Goal: Task Accomplishment & Management: Use online tool/utility

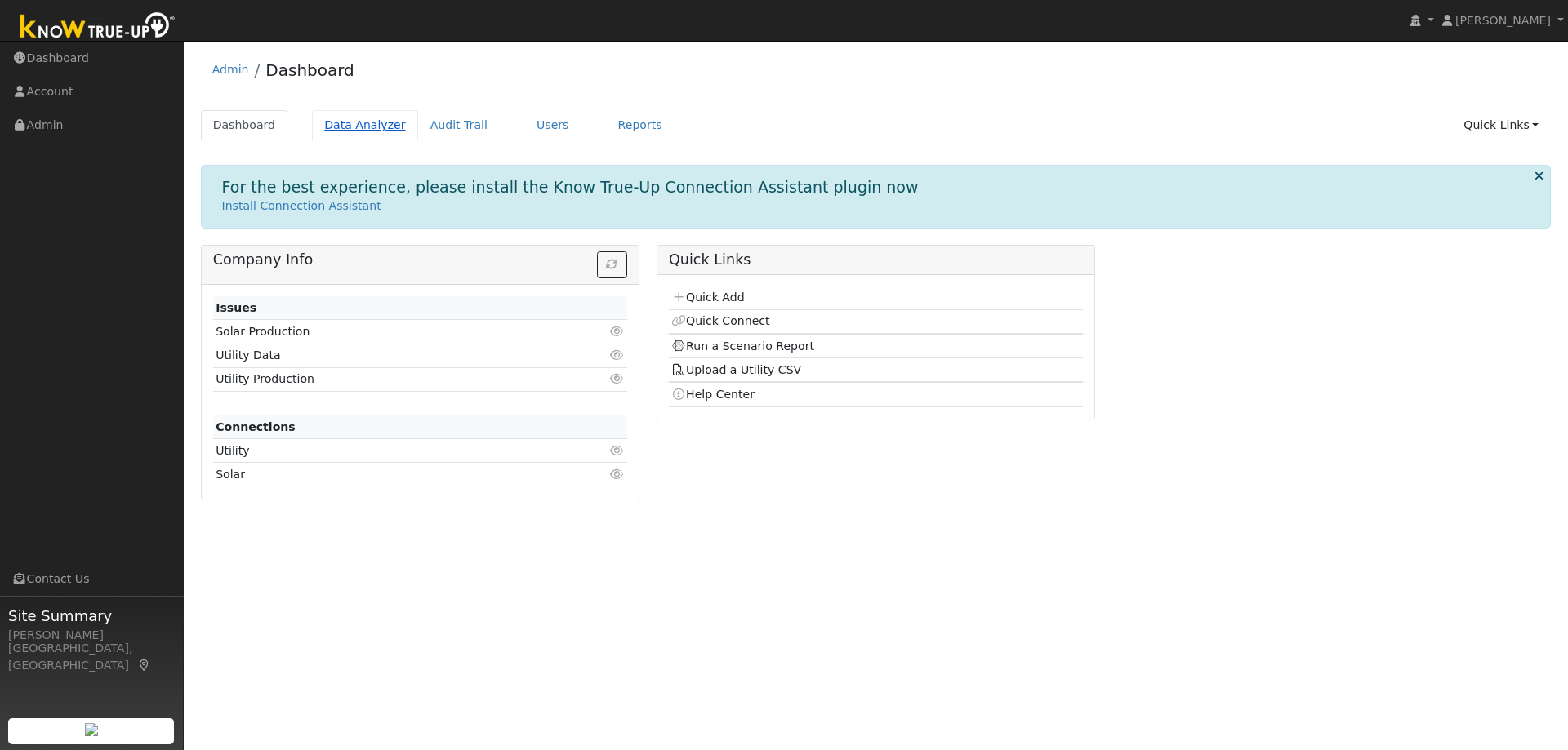
click at [352, 132] on link "Data Analyzer" at bounding box center [365, 125] width 106 height 30
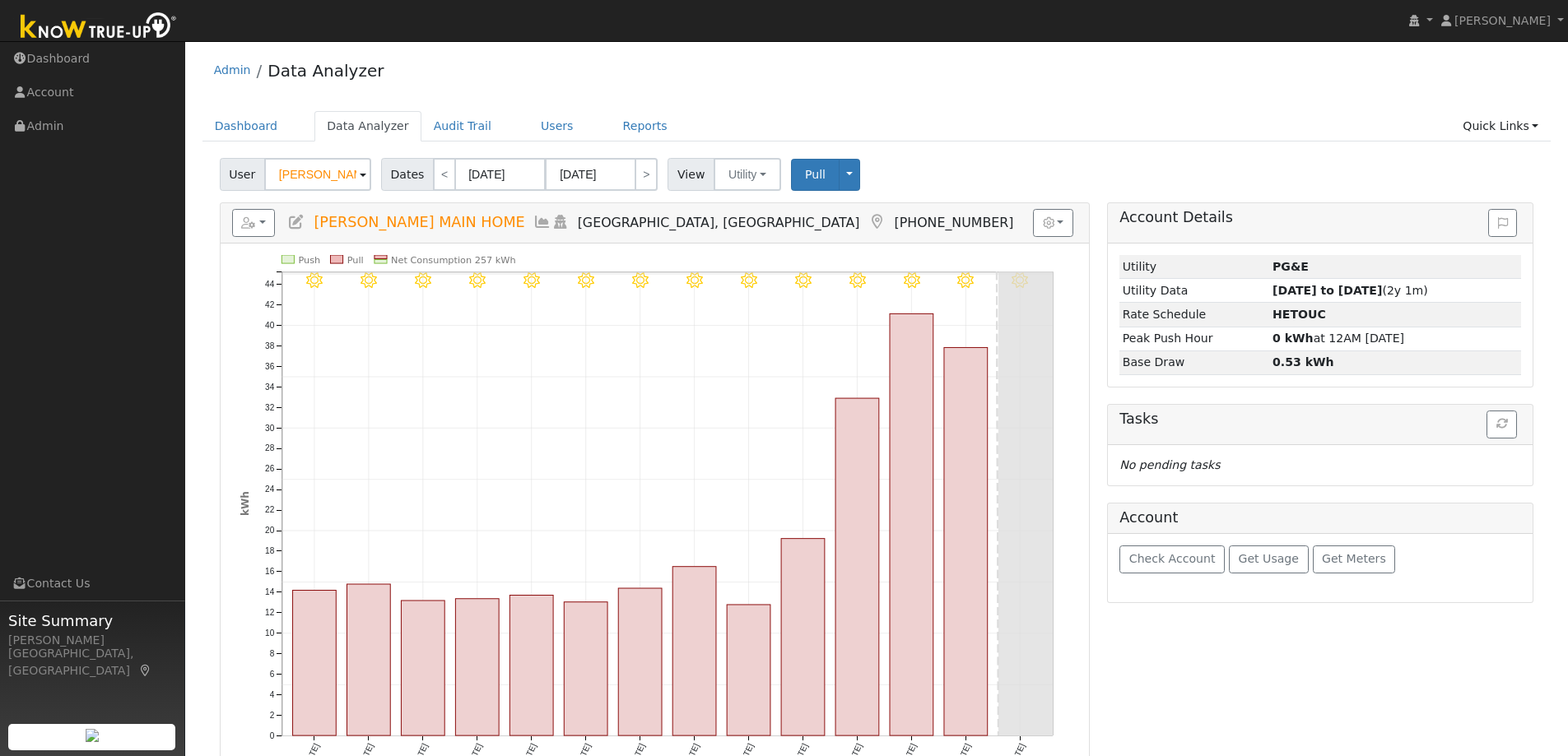
drag, startPoint x: 1017, startPoint y: 45, endPoint x: 1001, endPoint y: 57, distance: 20.0
click at [1017, 45] on div "User Profile First name Last name Email Email Notifications No Emails No Emails…" at bounding box center [877, 509] width 1383 height 935
click at [309, 177] on input "Ron MacArthur MAIN HOME" at bounding box center [318, 174] width 107 height 33
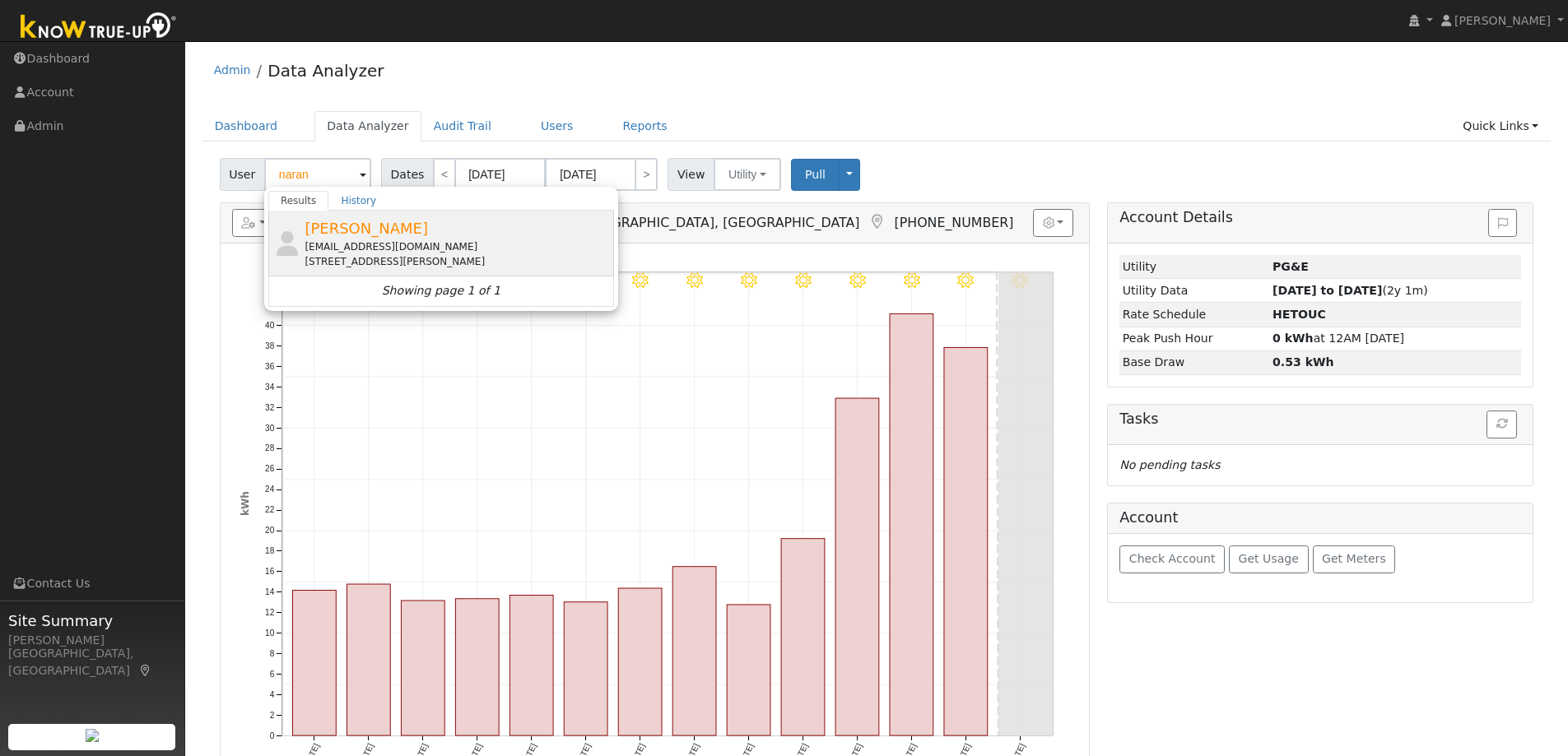
click at [380, 257] on div "40 Letty Lane, Brentwood, CA 94513" at bounding box center [457, 262] width 305 height 15
type input "Naran Nathan"
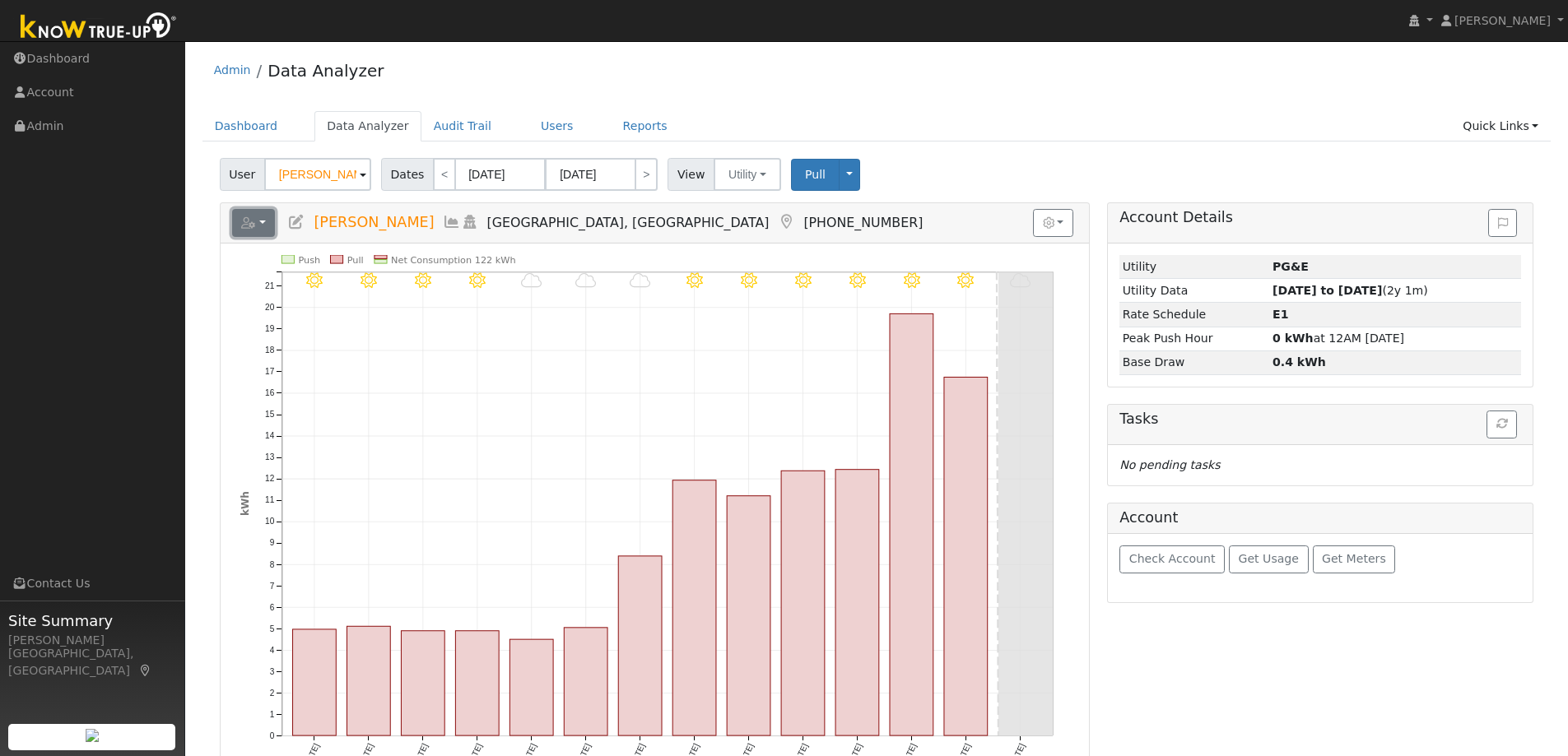
click at [259, 229] on button "button" at bounding box center [254, 224] width 43 height 28
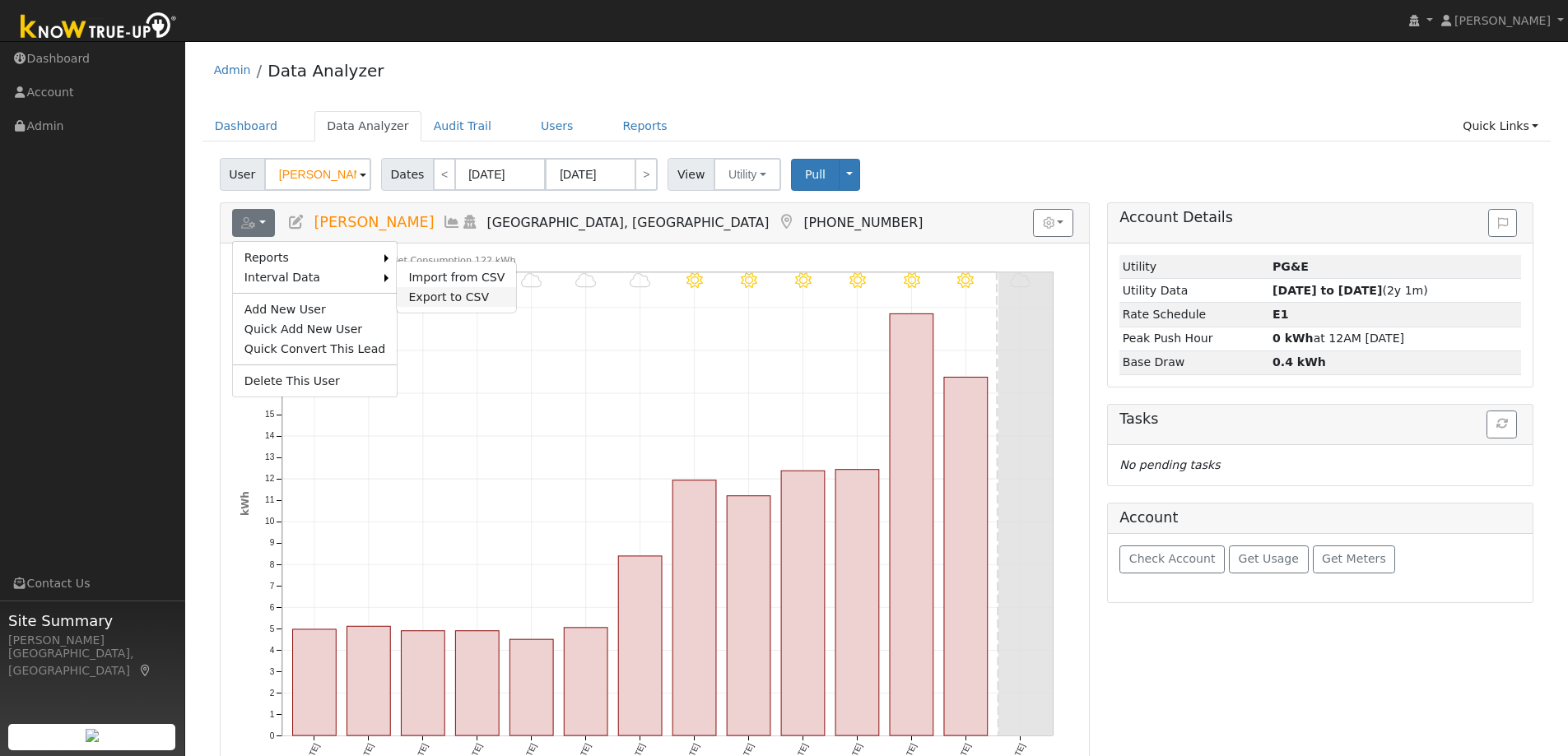
click at [396, 290] on link "Export to CSV" at bounding box center [456, 297] width 119 height 20
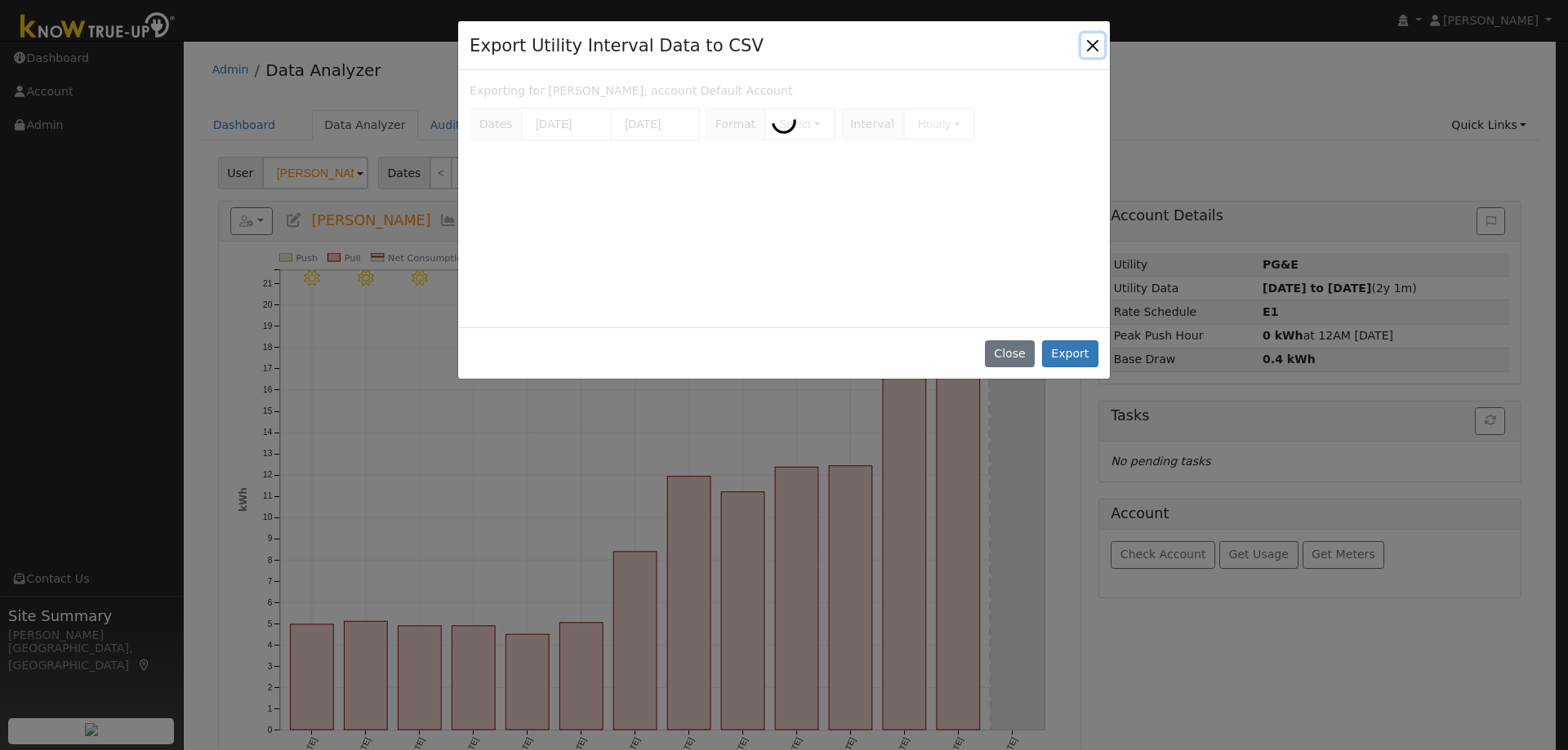
click at [1099, 36] on button "Close" at bounding box center [1092, 45] width 23 height 23
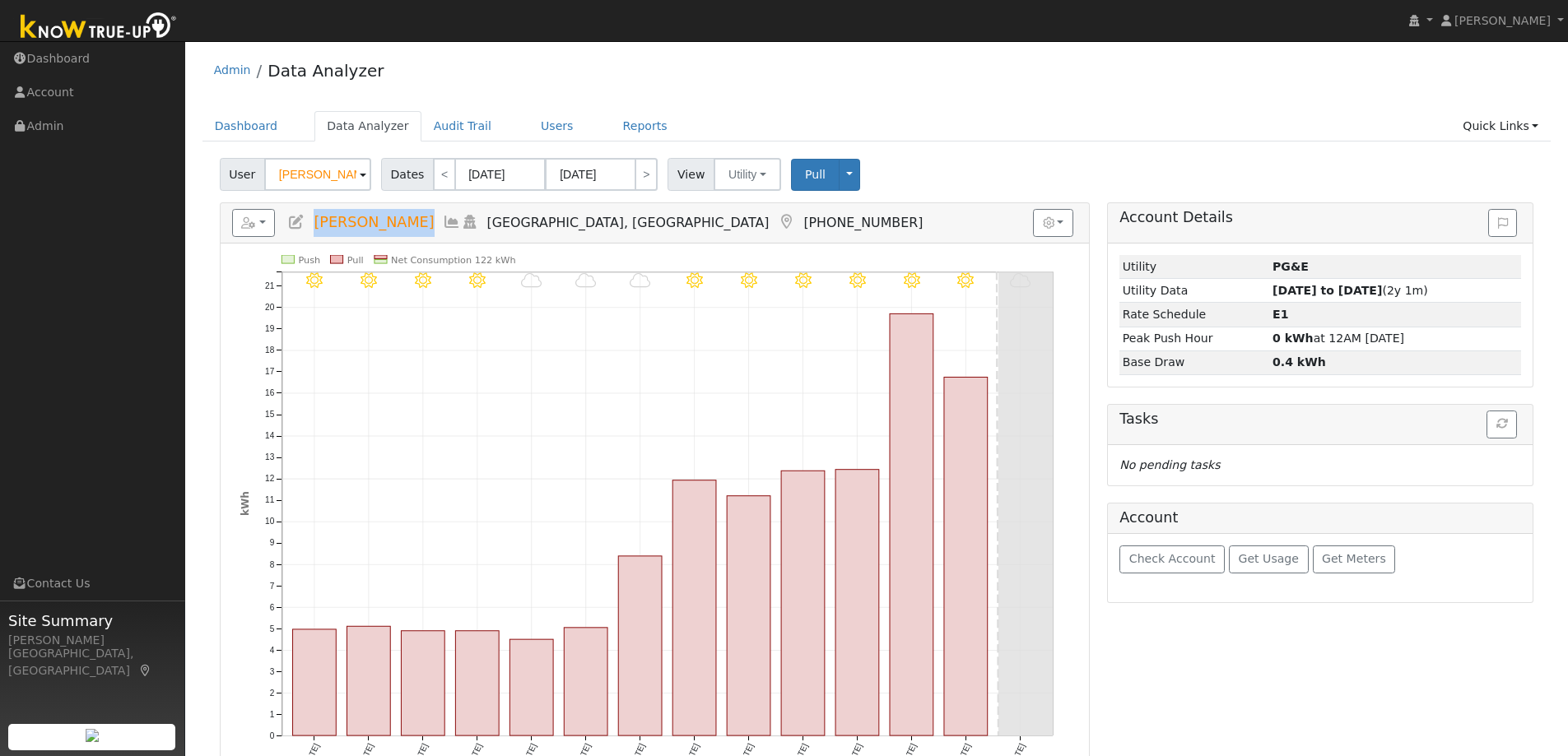
drag, startPoint x: 410, startPoint y: 225, endPoint x: 308, endPoint y: 232, distance: 102.2
click at [308, 232] on h5 "Reports Scenario Health Check Energy Audit Account Timeline User Audit Trail In…" at bounding box center [655, 224] width 846 height 28
copy span "Naran Nathan"
click at [117, 286] on ul "Navigation Dashboard Account Admin Links Contact Us" at bounding box center [92, 420] width 185 height 756
click at [263, 215] on button "button" at bounding box center [254, 224] width 43 height 28
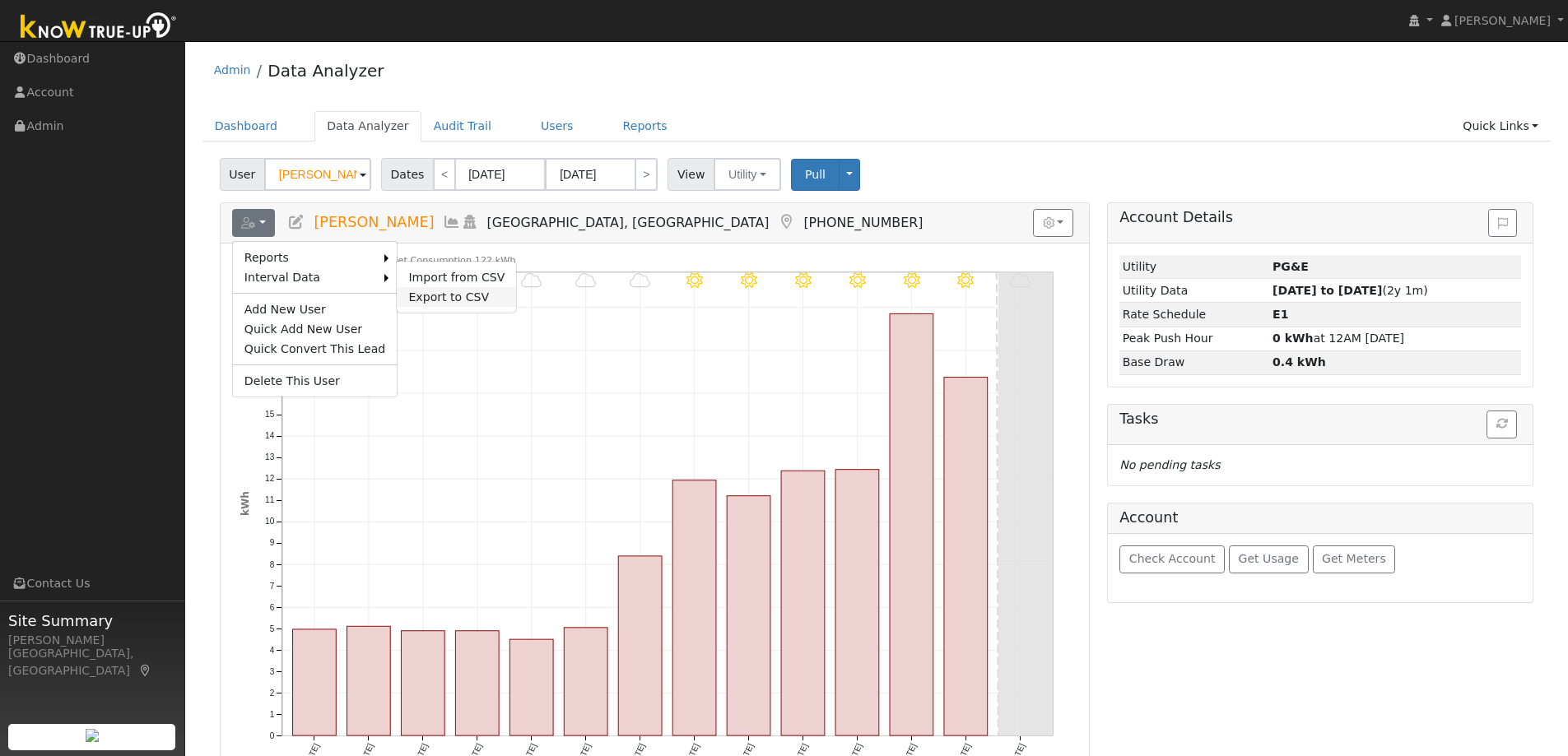
click at [399, 289] on link "Export to CSV" at bounding box center [456, 297] width 119 height 20
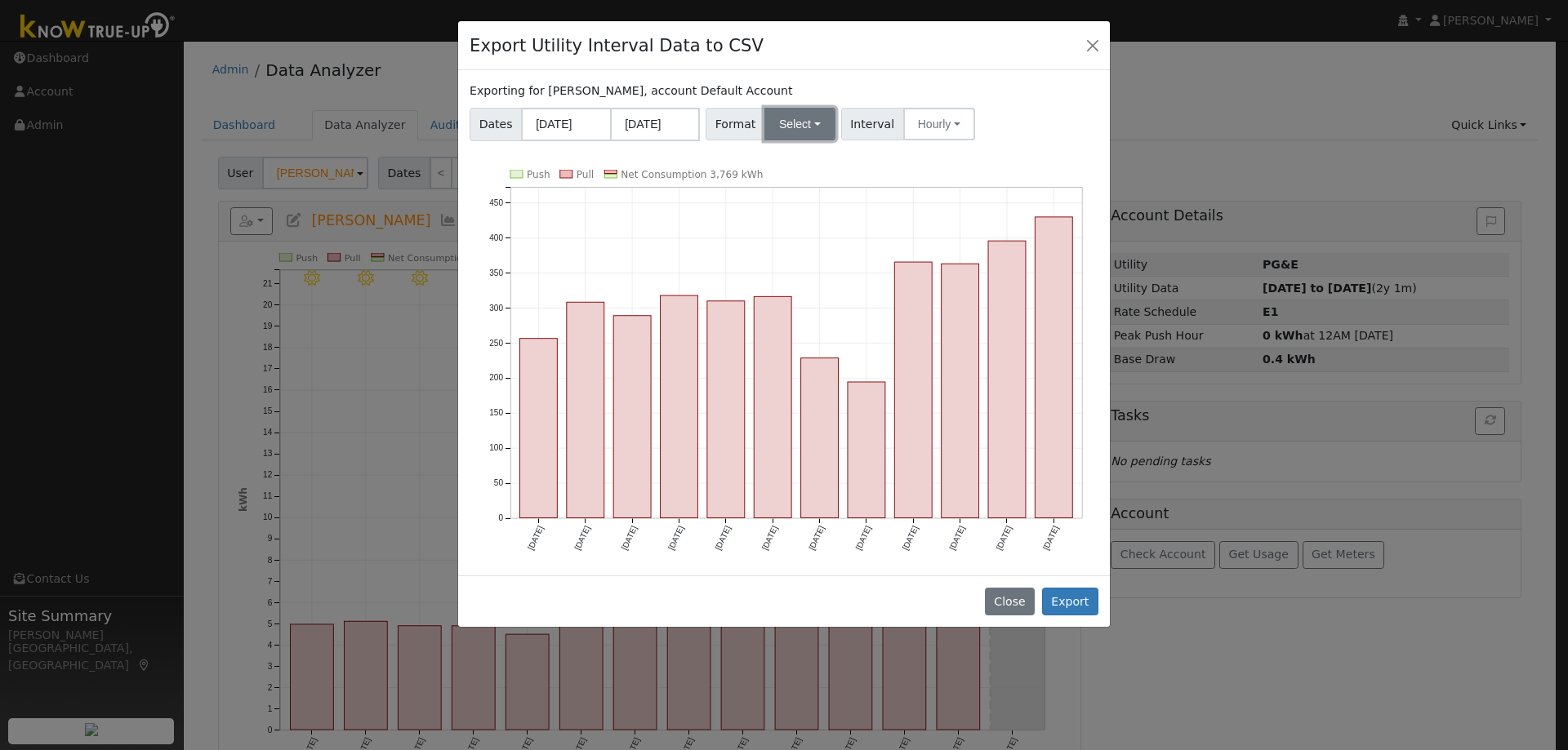
click at [786, 127] on button "Select" at bounding box center [799, 124] width 71 height 33
click at [801, 318] on link "OpenSolar" at bounding box center [818, 310] width 116 height 23
drag, startPoint x: 1073, startPoint y: 604, endPoint x: 1021, endPoint y: 605, distance: 52.0
click at [1073, 605] on button "Export" at bounding box center [1070, 602] width 56 height 28
